Goal: Participate in discussion: Engage in conversation with other users on a specific topic

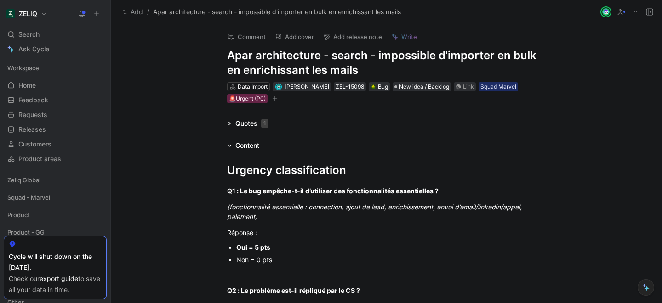
click at [242, 32] on button "Comment" at bounding box center [246, 36] width 46 height 13
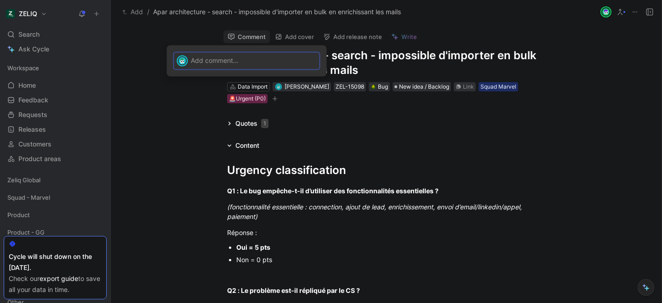
click at [239, 64] on p at bounding box center [254, 61] width 126 height 10
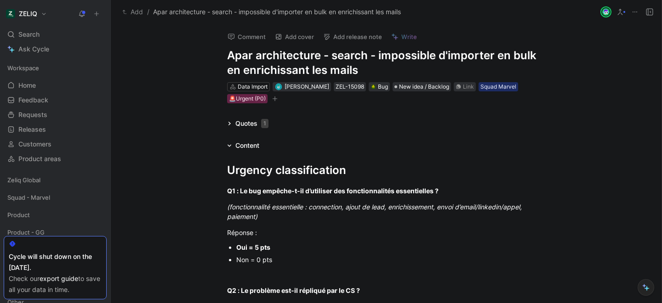
click at [242, 42] on button "Comment" at bounding box center [246, 36] width 46 height 13
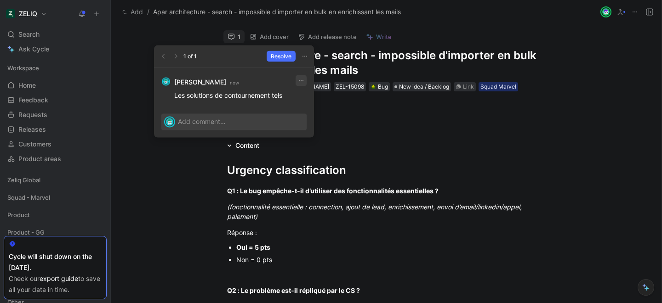
click at [301, 81] on icon "button" at bounding box center [300, 80] width 7 height 7
click at [295, 98] on span "Edit" at bounding box center [290, 101] width 11 height 8
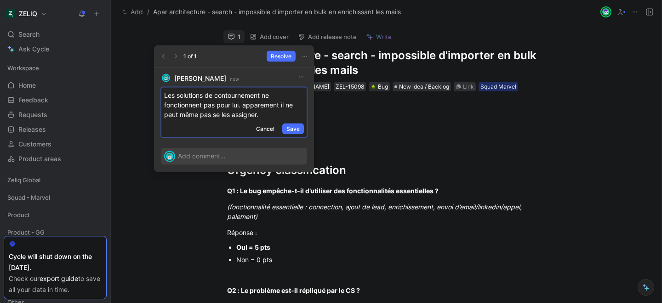
click at [232, 116] on p "Les solutions de contournement ne fonctionnent pas pour lui. apparement il ne p…" at bounding box center [234, 105] width 140 height 29
click at [246, 117] on p "Les solutions de contournement ne fonctionnent pas pour lui. apparement il ne p…" at bounding box center [234, 105] width 140 height 29
click at [293, 129] on span "Save" at bounding box center [292, 129] width 13 height 9
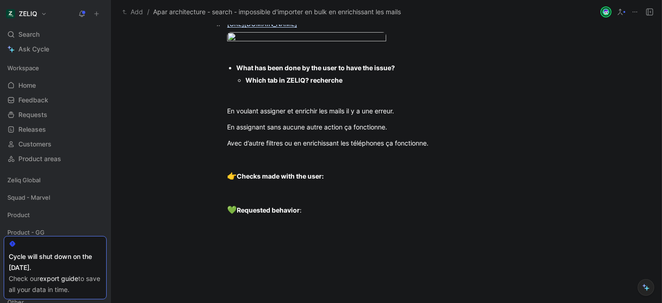
scroll to position [747, 0]
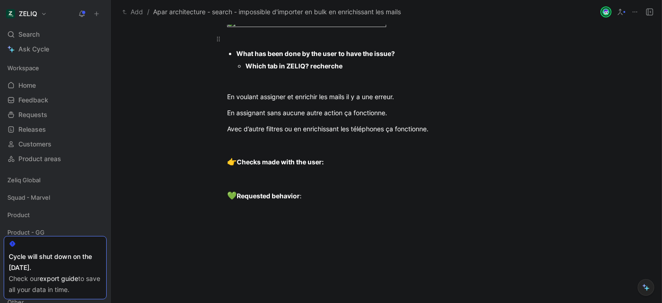
click at [278, 44] on div at bounding box center [386, 39] width 318 height 10
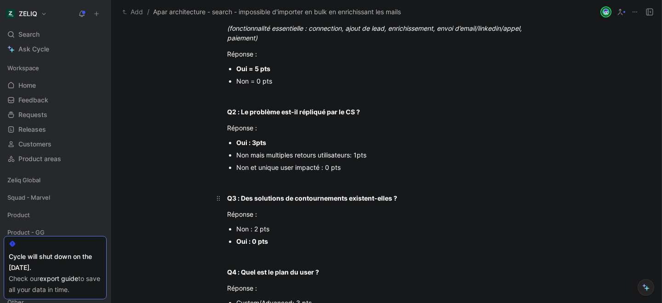
scroll to position [0, 0]
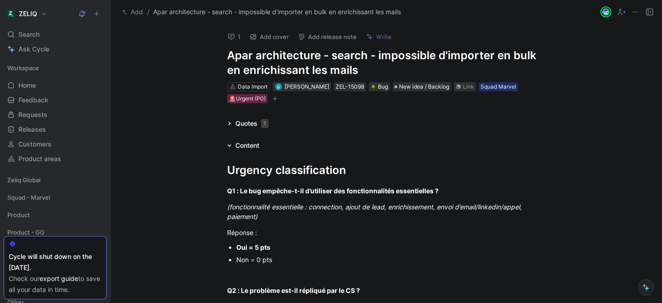
click at [229, 40] on icon at bounding box center [230, 36] width 7 height 7
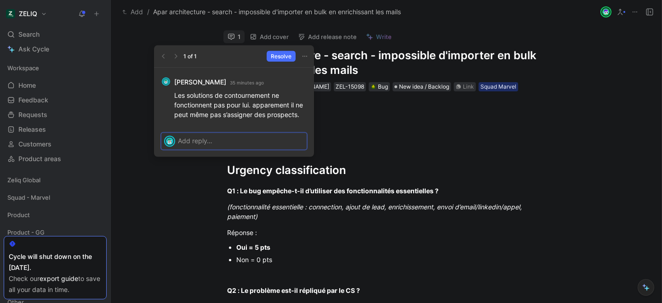
click at [199, 140] on p at bounding box center [241, 141] width 126 height 10
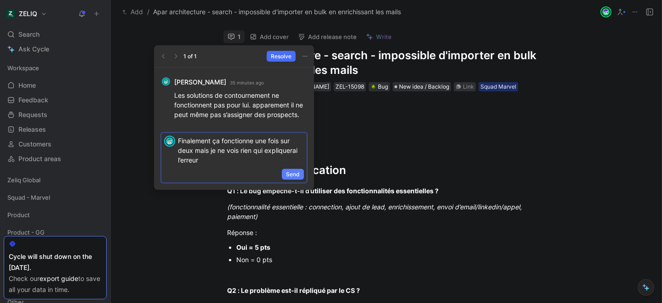
click at [291, 173] on span "Send" at bounding box center [293, 174] width 14 height 9
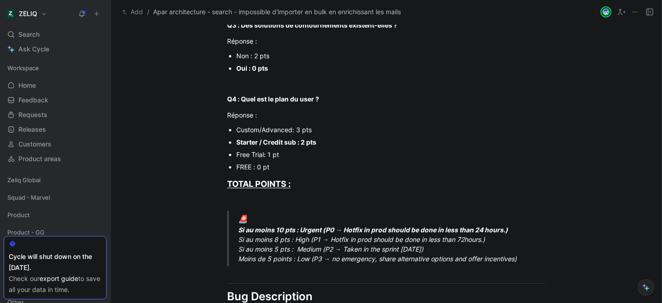
scroll to position [371, 0]
